Goal: Task Accomplishment & Management: Manage account settings

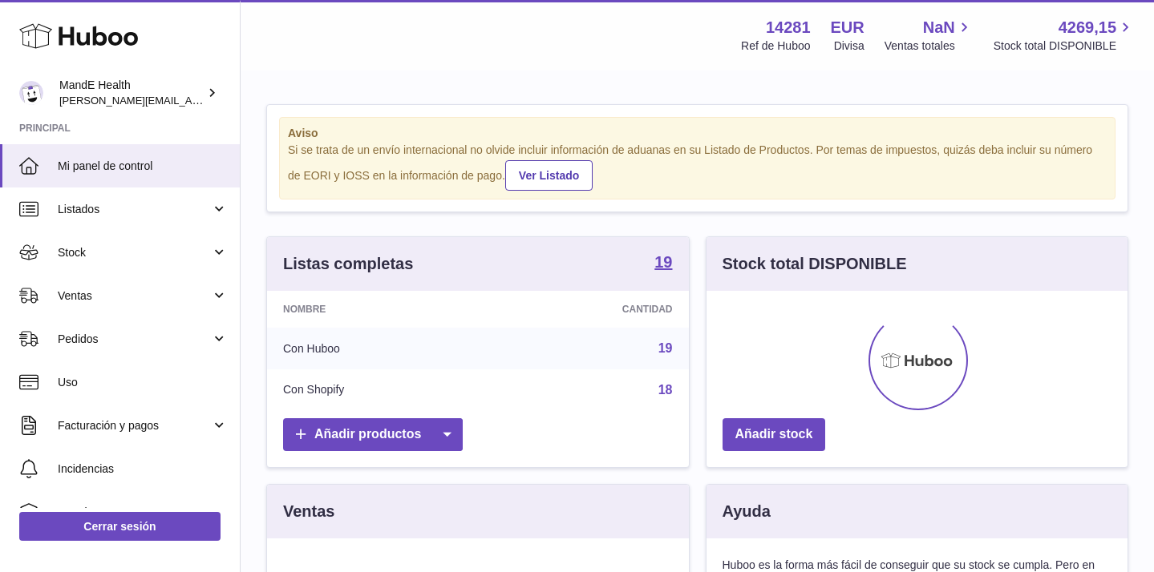
click at [104, 33] on use at bounding box center [78, 36] width 119 height 25
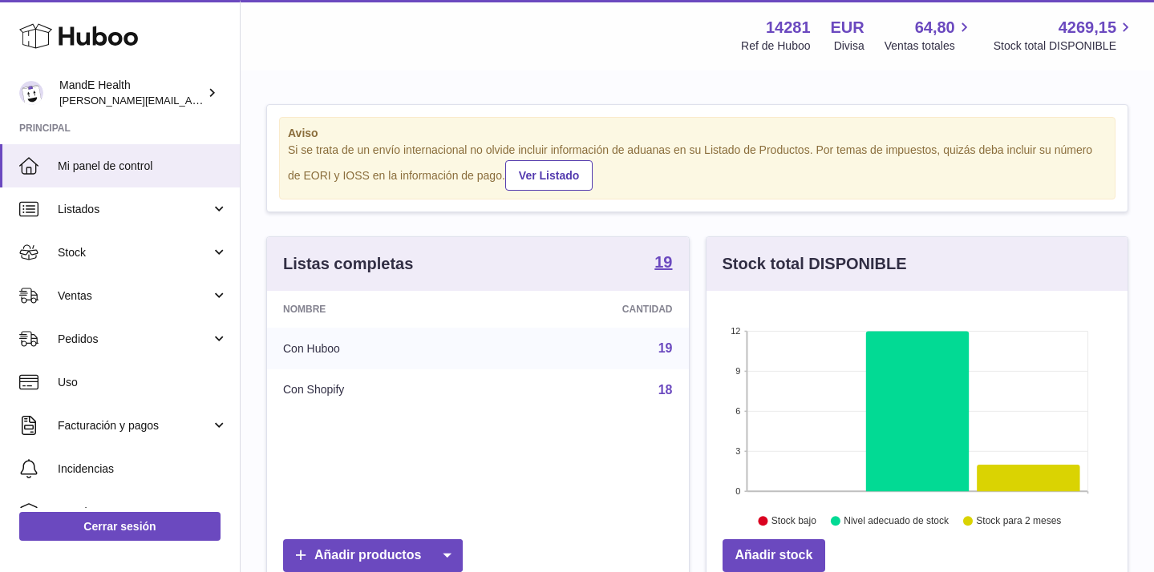
scroll to position [250, 421]
click at [103, 334] on span "Pedidos" at bounding box center [134, 339] width 153 height 15
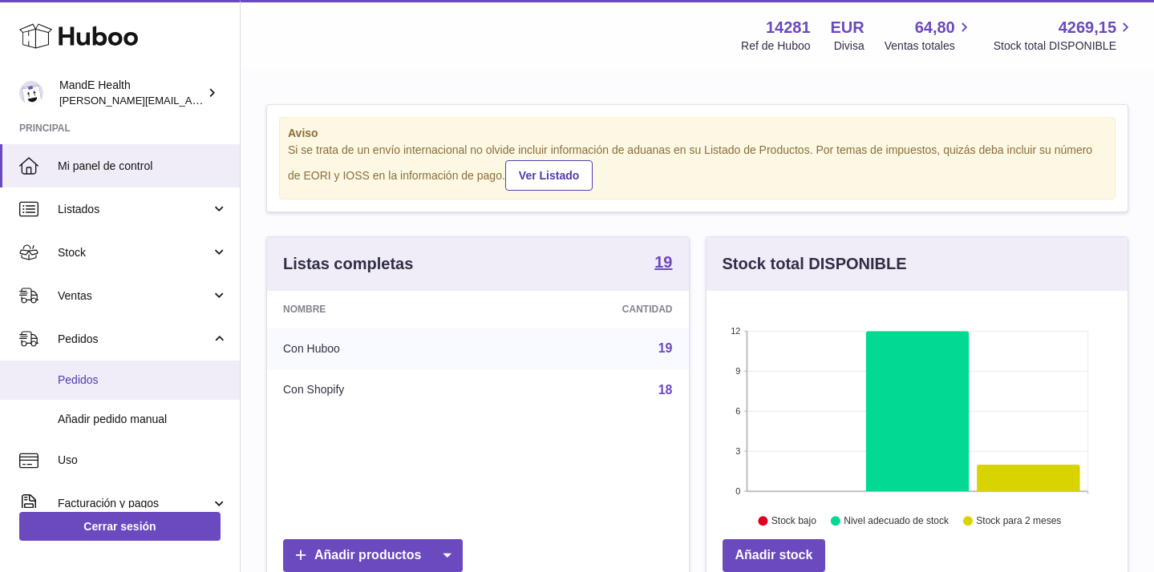
click at [98, 380] on span "Pedidos" at bounding box center [143, 380] width 170 height 15
